Goal: Use online tool/utility: Utilize a website feature to perform a specific function

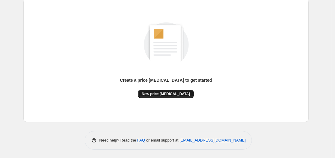
scroll to position [66, 0]
click at [170, 94] on span "New price [MEDICAL_DATA]" at bounding box center [166, 93] width 48 height 5
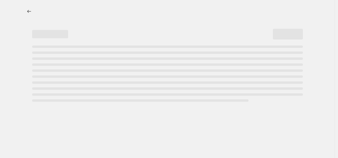
select select "percentage"
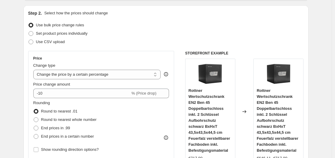
scroll to position [90, 0]
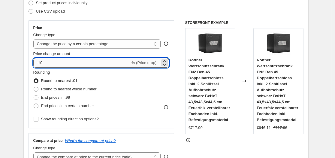
click at [75, 64] on input "-10" at bounding box center [81, 63] width 97 height 10
type input "-1"
type input "-35"
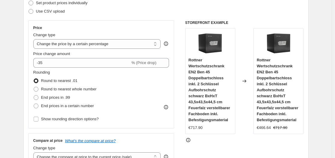
click at [161, 4] on div "Set product prices individually" at bounding box center [165, 3] width 275 height 8
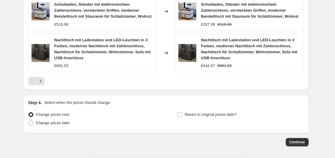
scroll to position [505, 0]
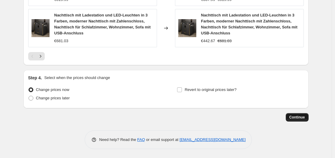
click at [301, 115] on span "Continue" at bounding box center [297, 117] width 16 height 5
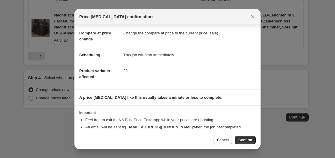
scroll to position [39, 0]
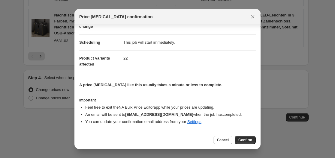
click at [250, 140] on span "Confirm" at bounding box center [245, 140] width 14 height 5
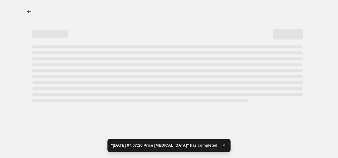
select select "percentage"
